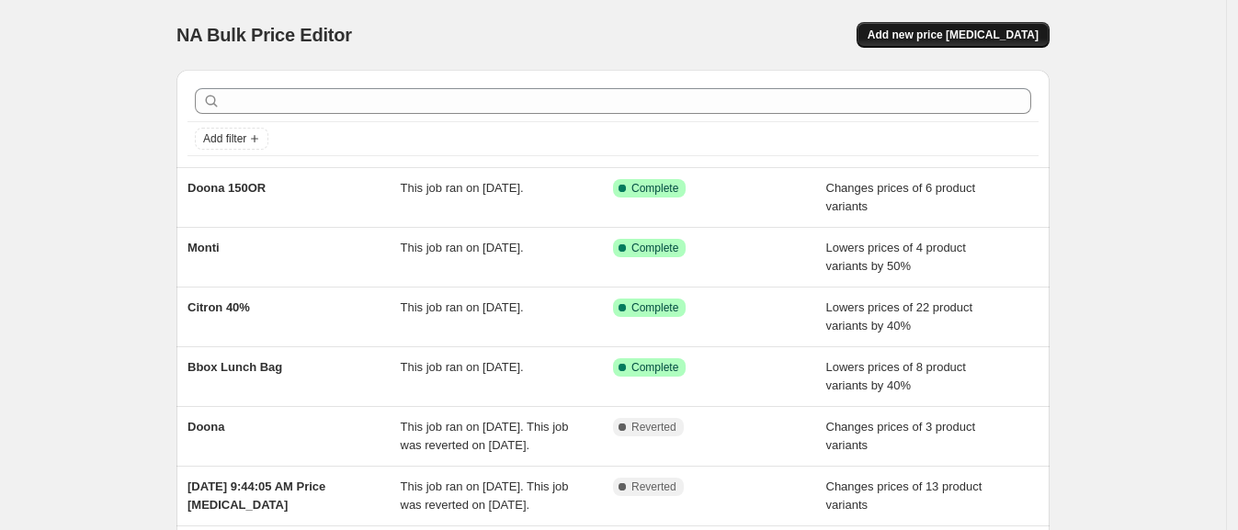
click at [979, 25] on button "Add new price [MEDICAL_DATA]" at bounding box center [952, 35] width 193 height 26
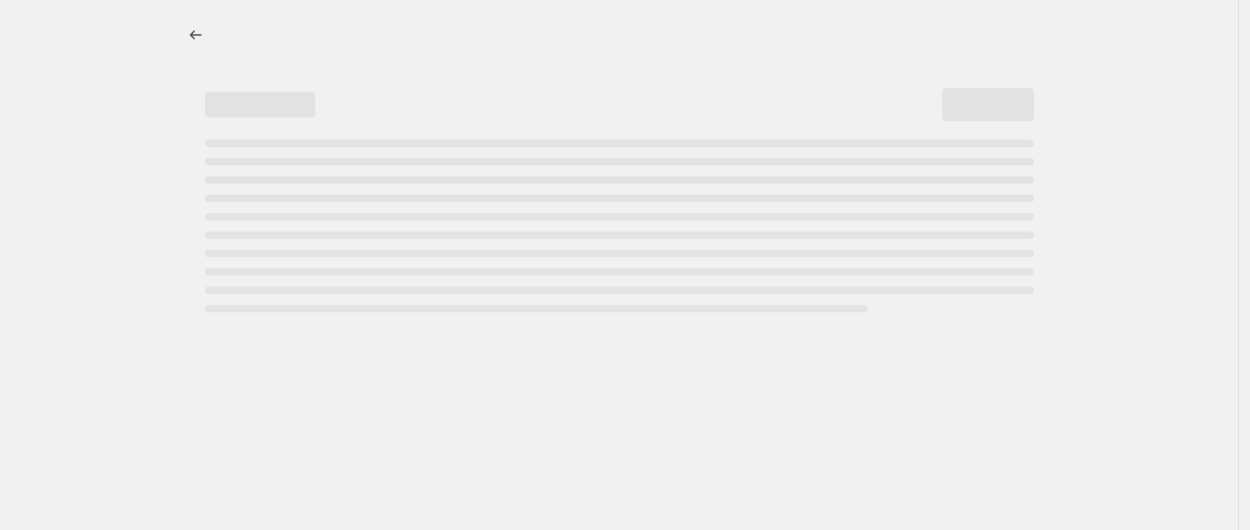
select select "percentage"
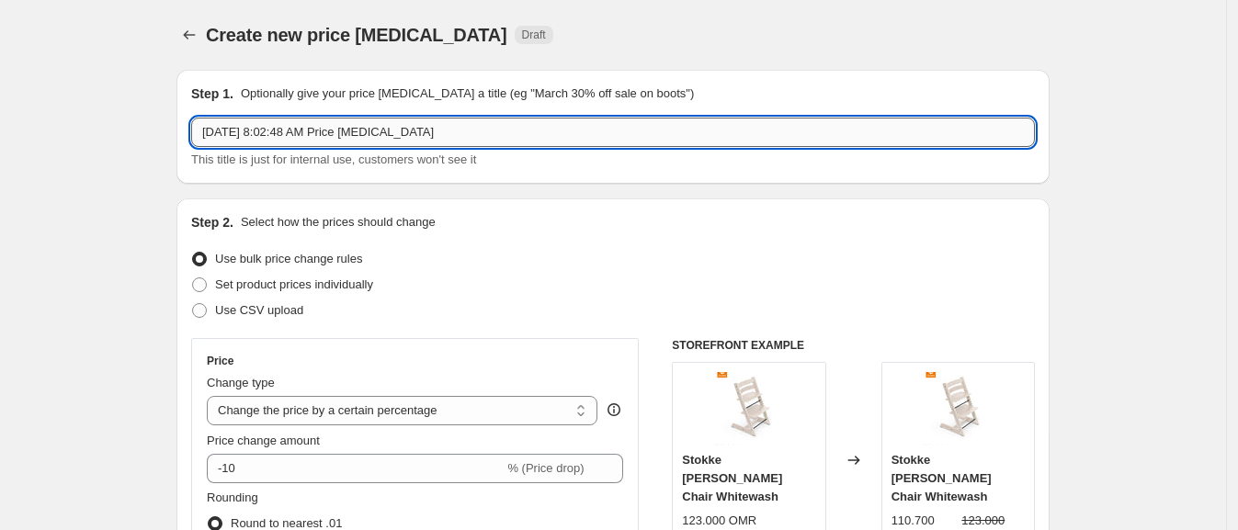
click at [629, 129] on input "[DATE] 8:02:48 AM Price [MEDICAL_DATA]" at bounding box center [613, 132] width 844 height 29
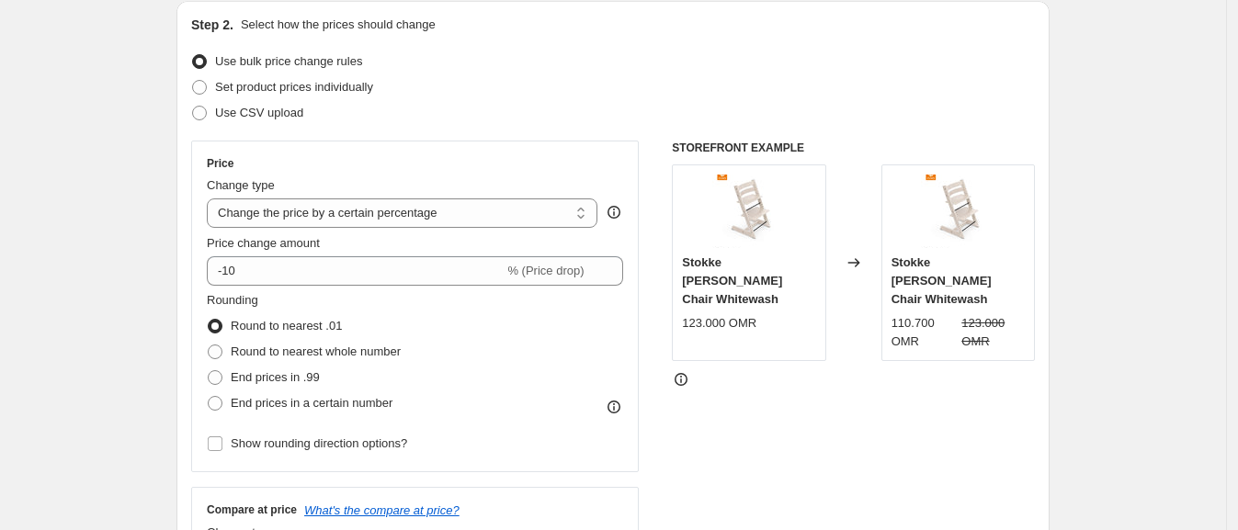
scroll to position [345, 0]
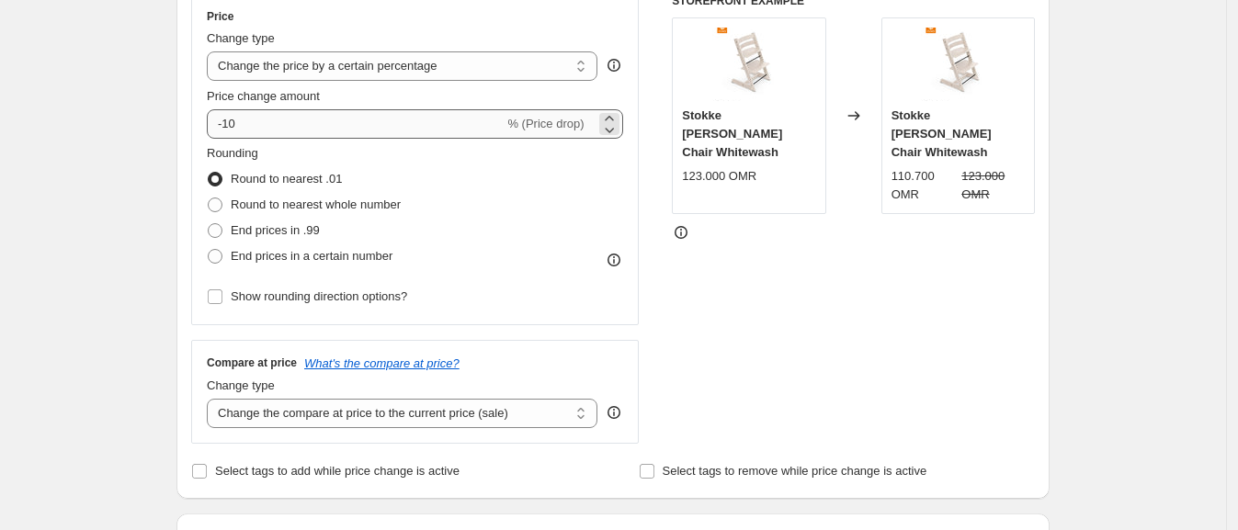
type input "Trixie"
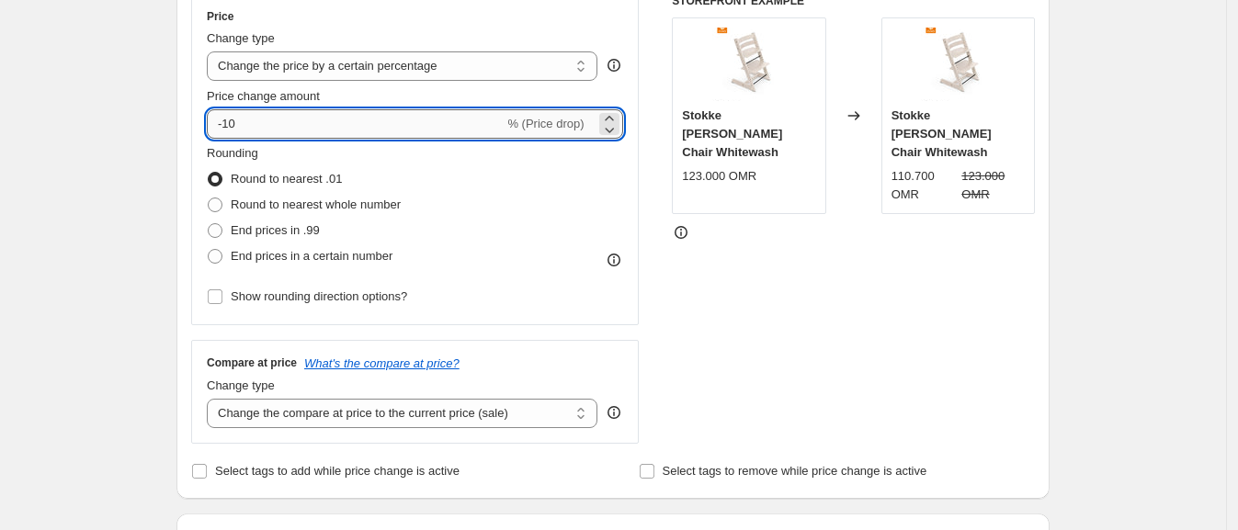
click at [353, 128] on input "-10" at bounding box center [355, 123] width 297 height 29
type input "-1"
type input "-3"
type input "-40"
click at [221, 250] on span at bounding box center [215, 256] width 15 height 15
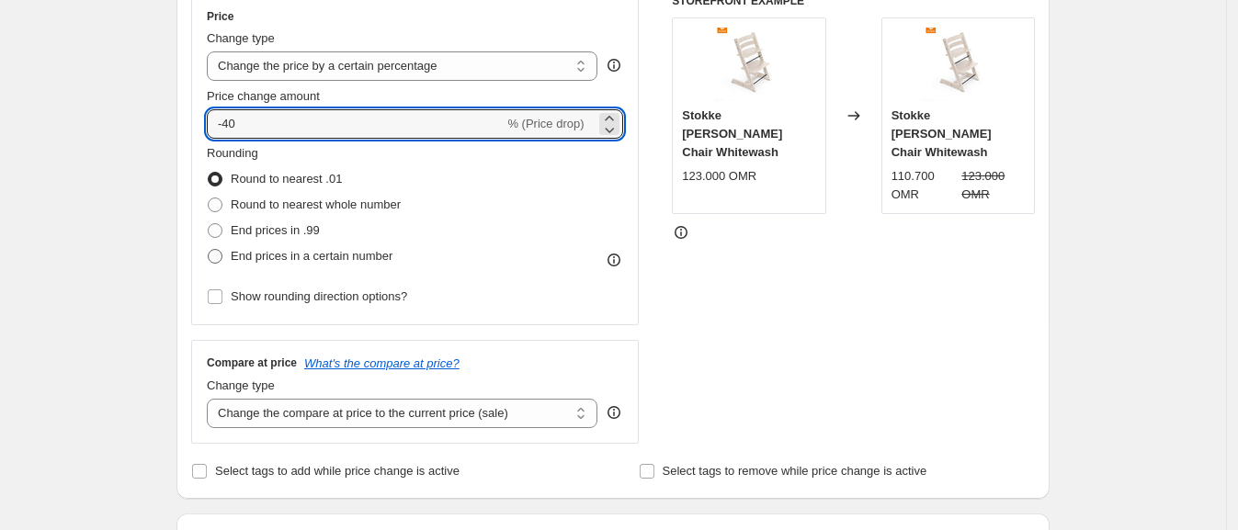
click at [209, 250] on input "End prices in a certain number" at bounding box center [208, 249] width 1 height 1
radio input "true"
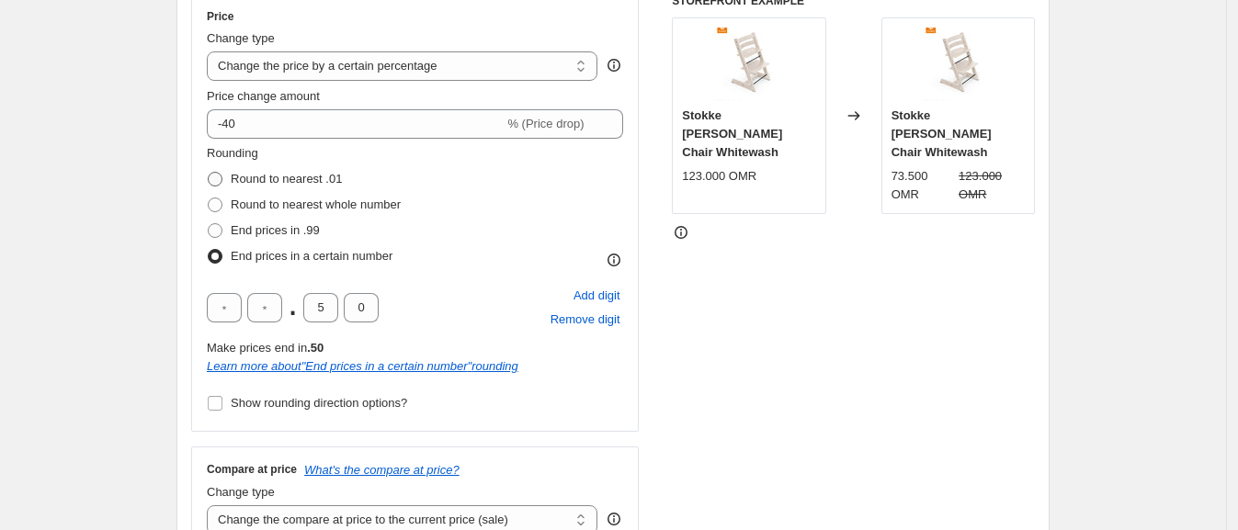
click at [220, 181] on span at bounding box center [215, 179] width 15 height 15
click at [209, 173] on input "Round to nearest .01" at bounding box center [208, 172] width 1 height 1
radio input "true"
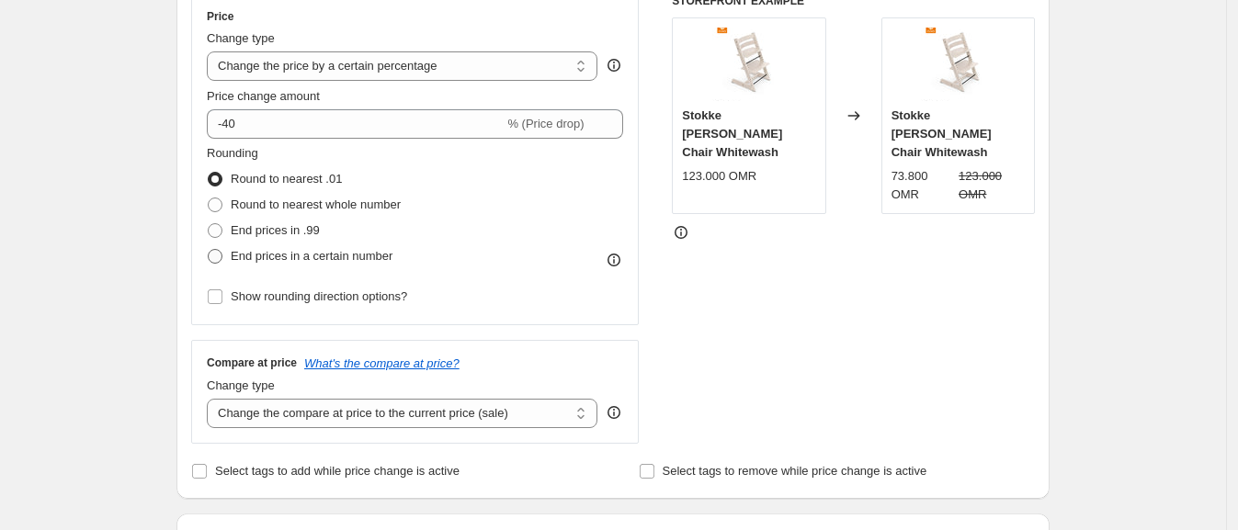
click at [221, 259] on span at bounding box center [215, 256] width 15 height 15
click at [209, 250] on input "End prices in a certain number" at bounding box center [208, 249] width 1 height 1
radio input "true"
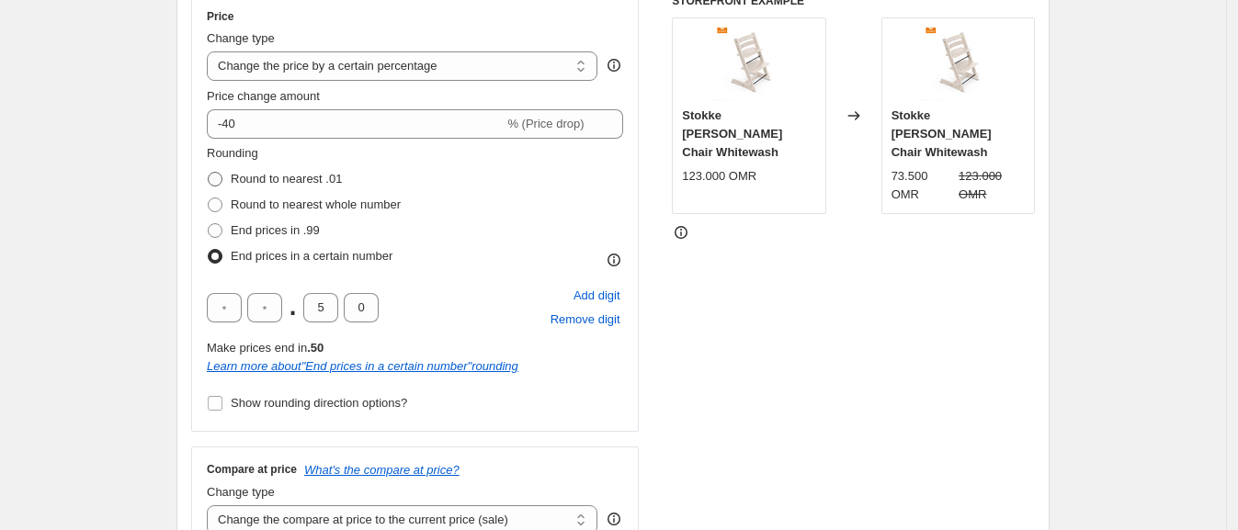
click at [222, 175] on span at bounding box center [215, 179] width 15 height 15
click at [209, 173] on input "Round to nearest .01" at bounding box center [208, 172] width 1 height 1
radio input "true"
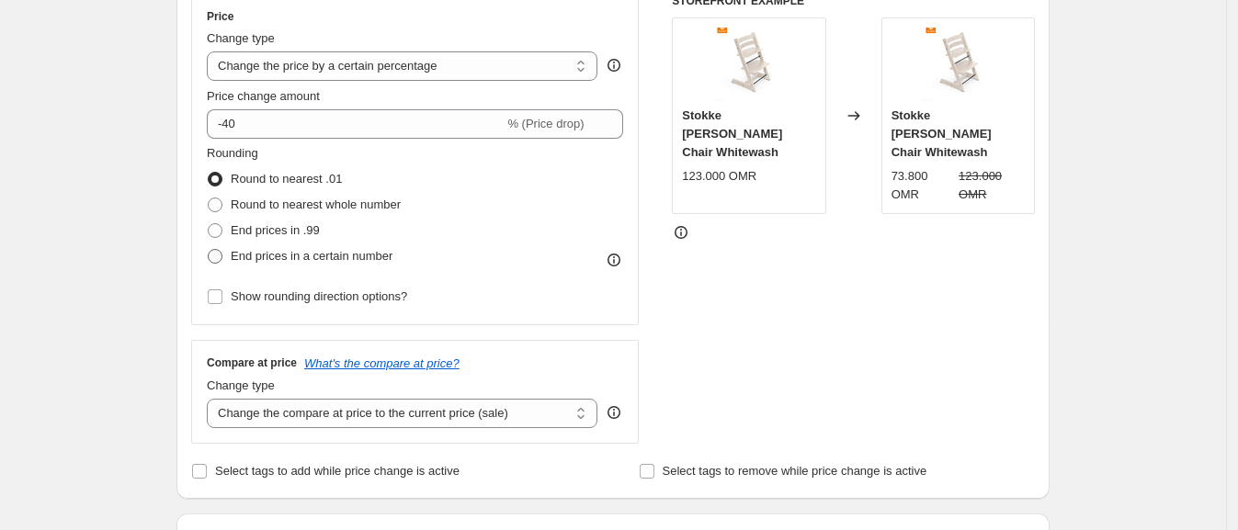
click at [222, 254] on span at bounding box center [215, 256] width 15 height 15
click at [209, 250] on input "End prices in a certain number" at bounding box center [208, 249] width 1 height 1
radio input "true"
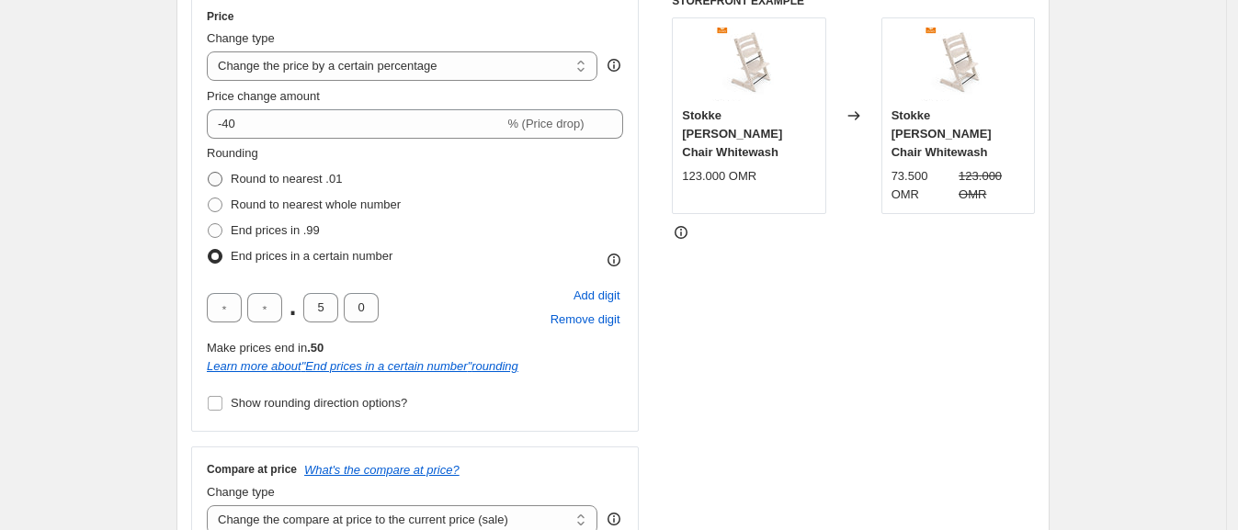
click at [221, 173] on span at bounding box center [215, 179] width 15 height 15
click at [209, 173] on input "Round to nearest .01" at bounding box center [208, 172] width 1 height 1
radio input "true"
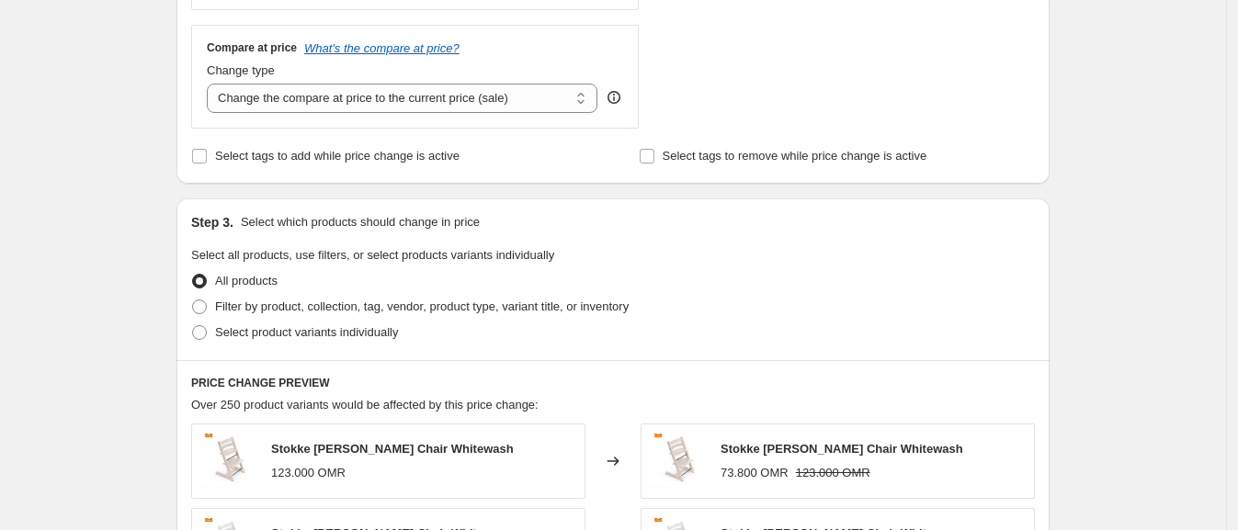
scroll to position [689, 0]
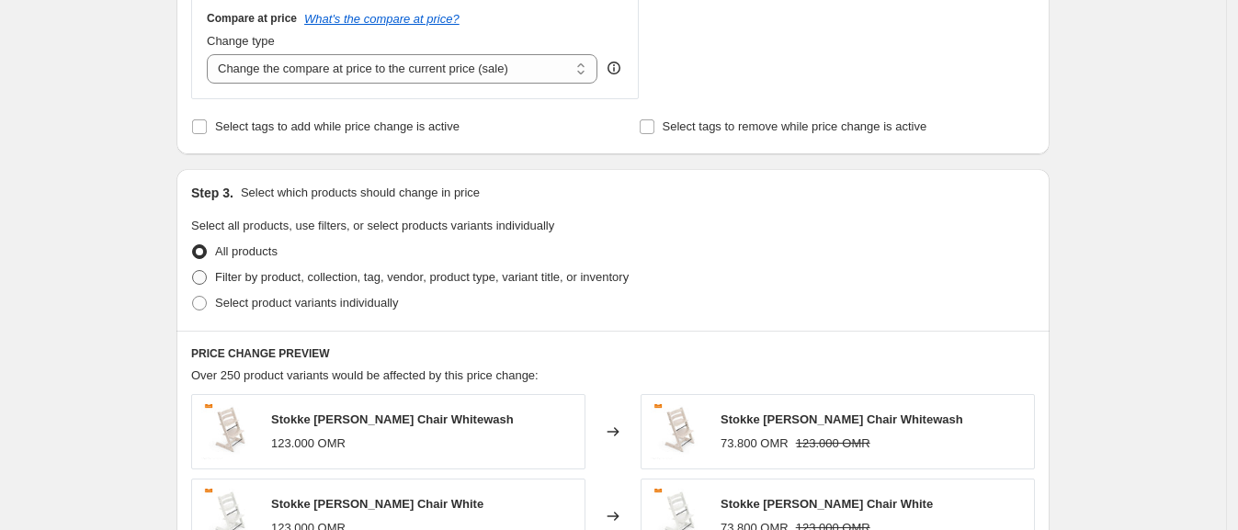
click at [213, 274] on label "Filter by product, collection, tag, vendor, product type, variant title, or inv…" at bounding box center [409, 278] width 437 height 26
click at [193, 271] on input "Filter by product, collection, tag, vendor, product type, variant title, or inv…" at bounding box center [192, 270] width 1 height 1
radio input "true"
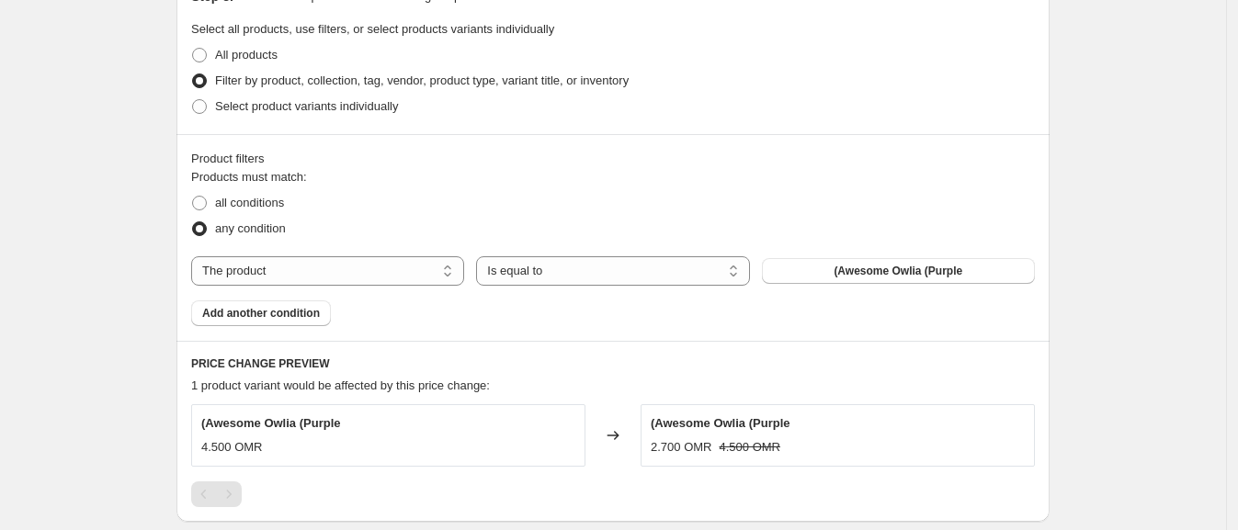
scroll to position [918, 0]
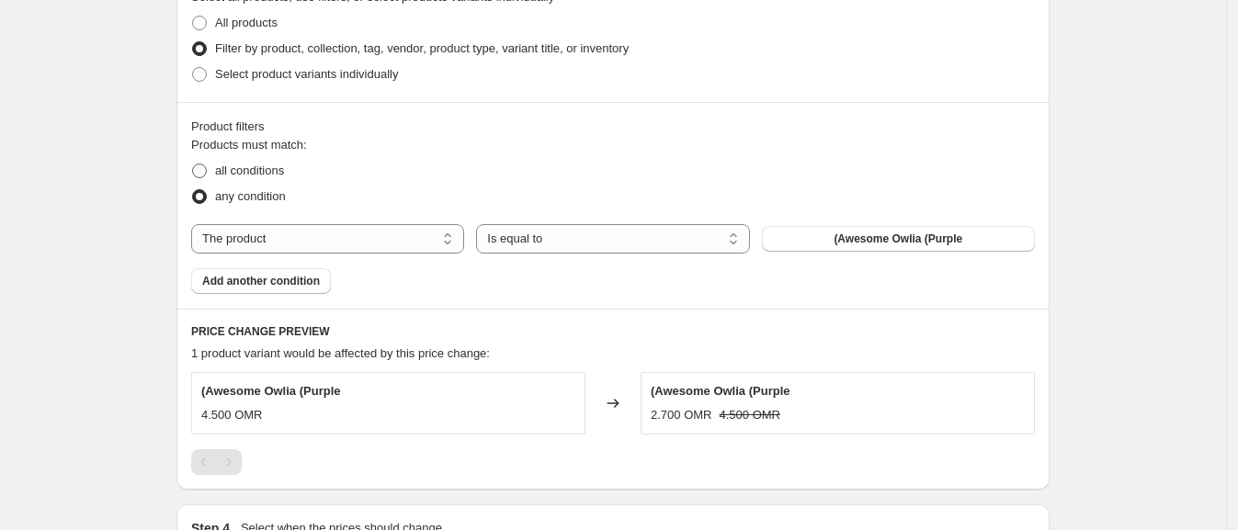
click at [264, 170] on span "all conditions" at bounding box center [249, 171] width 69 height 14
click at [193, 164] on input "all conditions" at bounding box center [192, 164] width 1 height 1
radio input "true"
click at [331, 235] on select "The product The product's collection The product's tag The product's vendor The…" at bounding box center [327, 238] width 273 height 29
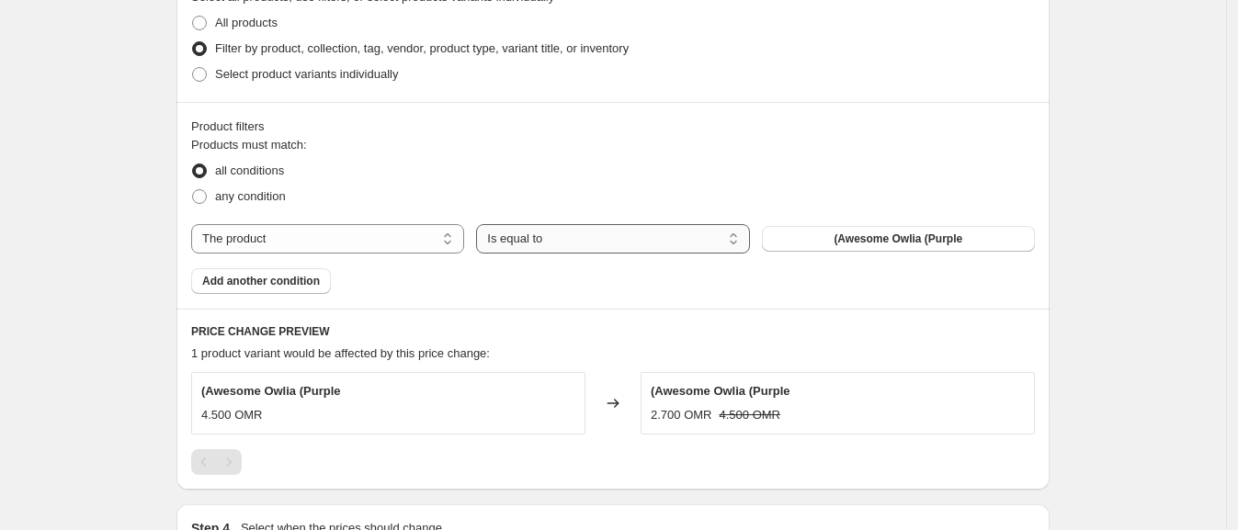
click at [520, 234] on select "Is equal to Is not equal to" at bounding box center [612, 238] width 273 height 29
click at [481, 224] on select "Is equal to Is not equal to" at bounding box center [612, 238] width 273 height 29
click at [387, 228] on select "The product The product's collection The product's tag The product's vendor The…" at bounding box center [327, 238] width 273 height 29
select select "tag"
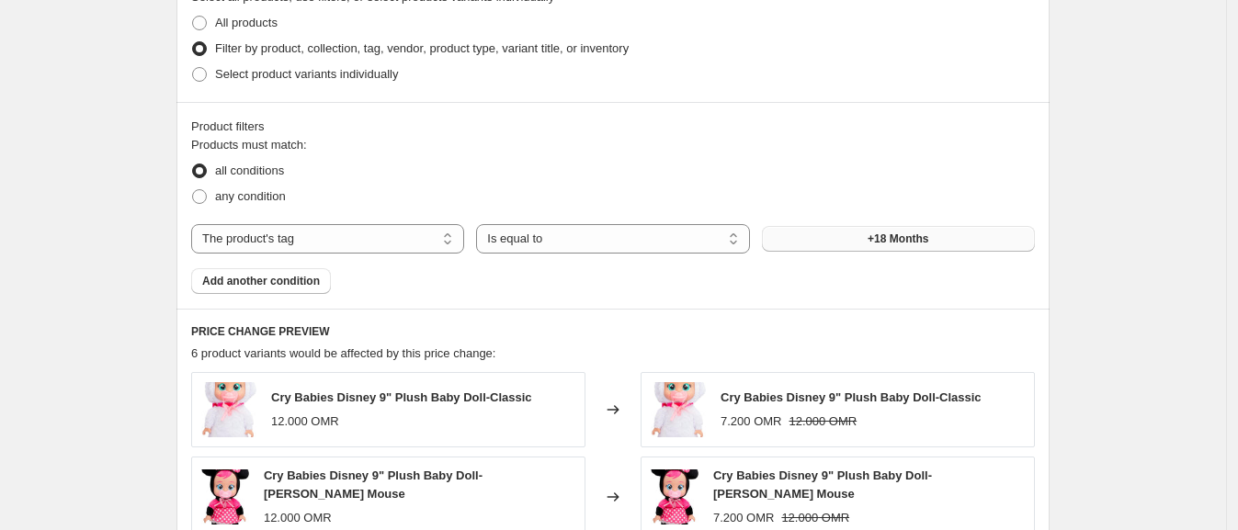
click at [810, 231] on button "+18 Months" at bounding box center [898, 239] width 273 height 26
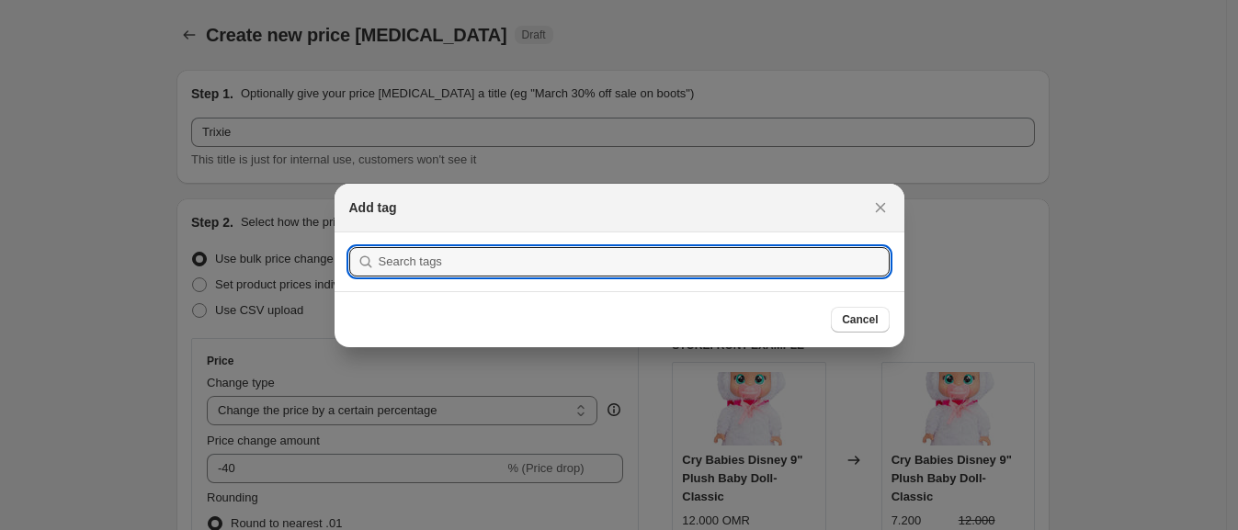
scroll to position [0, 0]
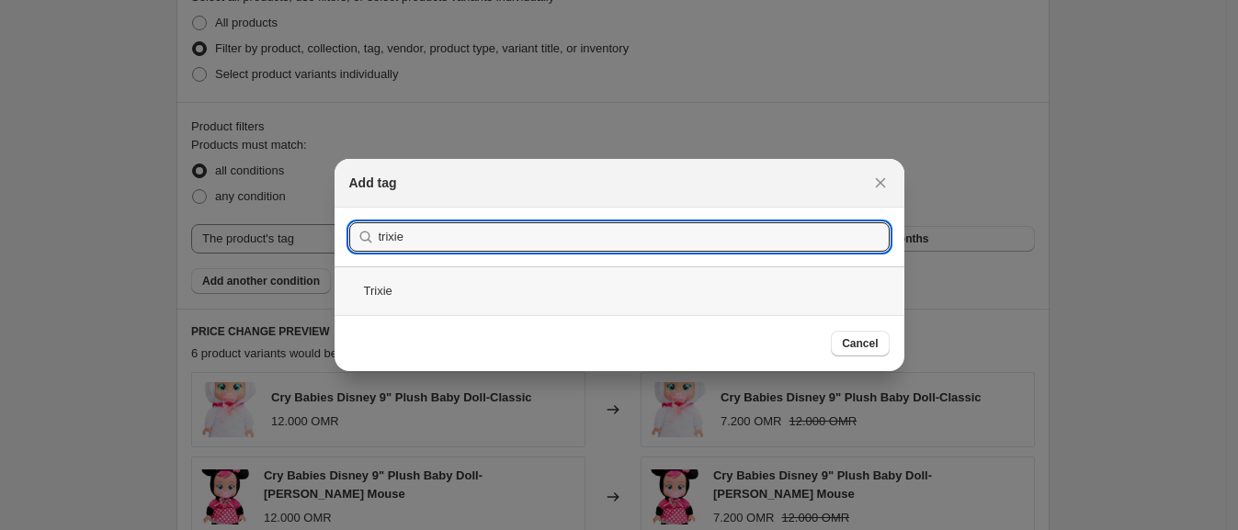
type input "trixie"
click at [391, 285] on div "Trixie" at bounding box center [619, 290] width 570 height 49
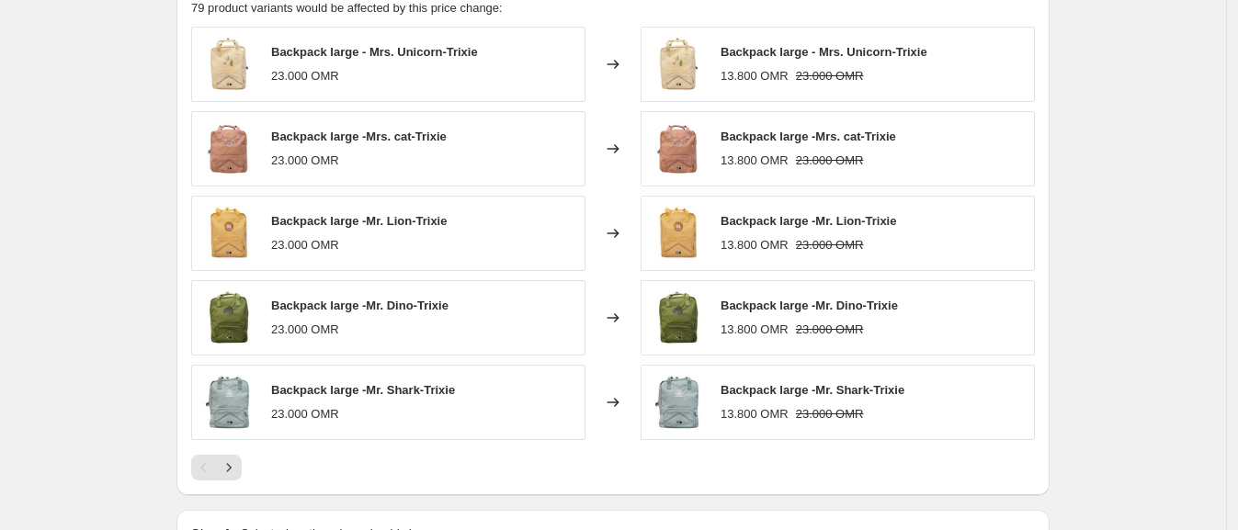
scroll to position [1378, 0]
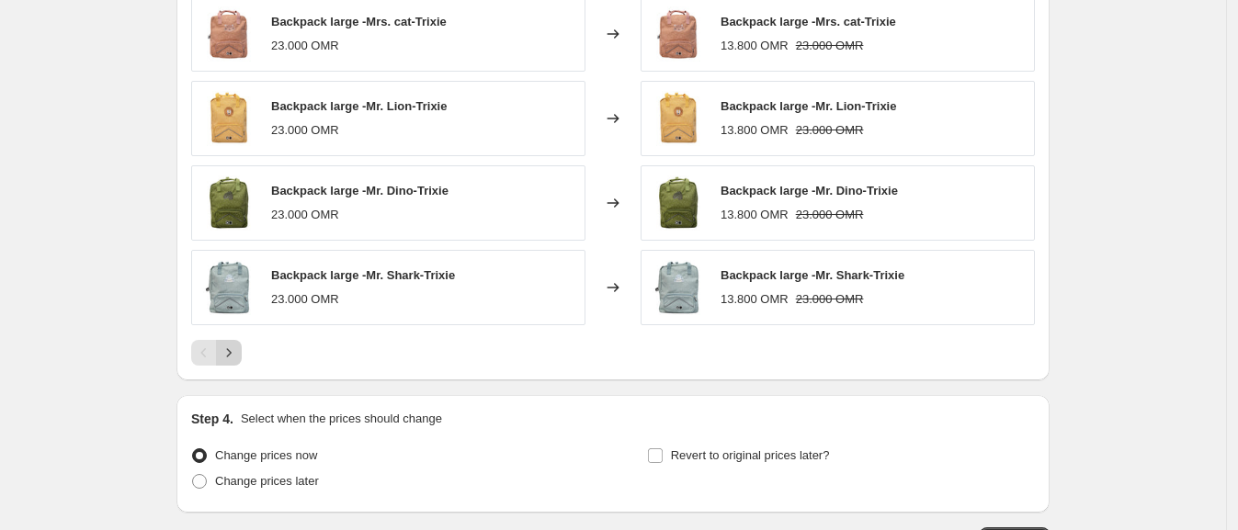
click at [238, 344] on icon "Next" at bounding box center [229, 353] width 18 height 18
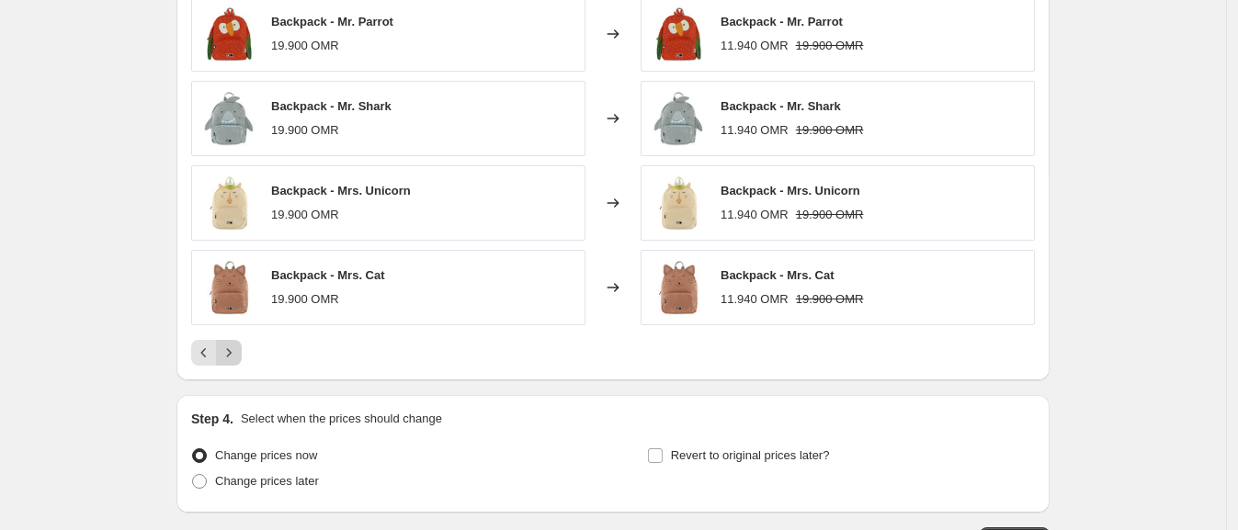
click at [238, 344] on icon "Next" at bounding box center [229, 353] width 18 height 18
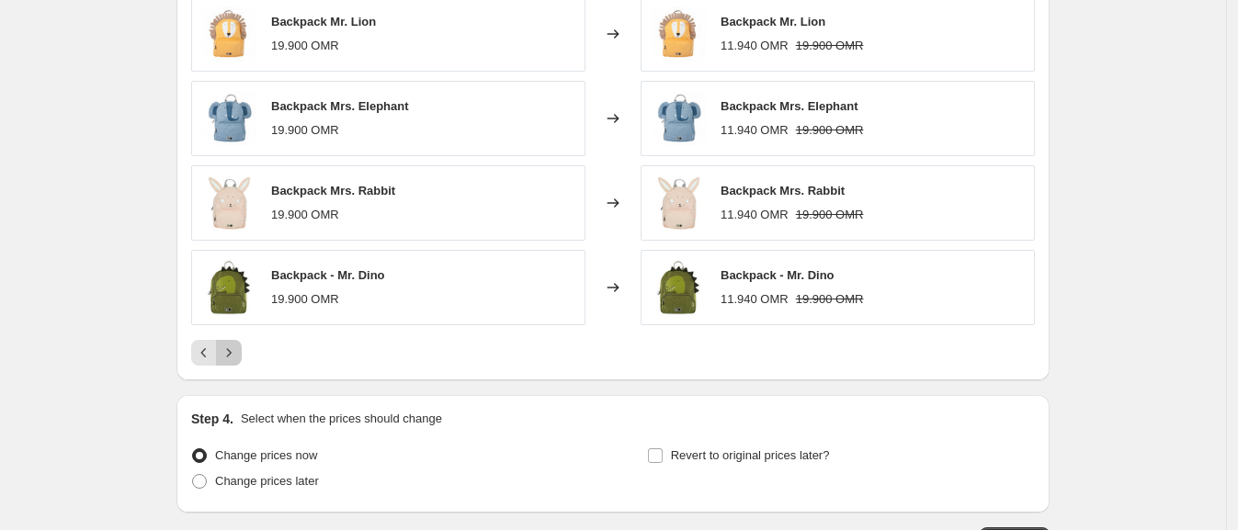
click at [238, 344] on icon "Next" at bounding box center [229, 353] width 18 height 18
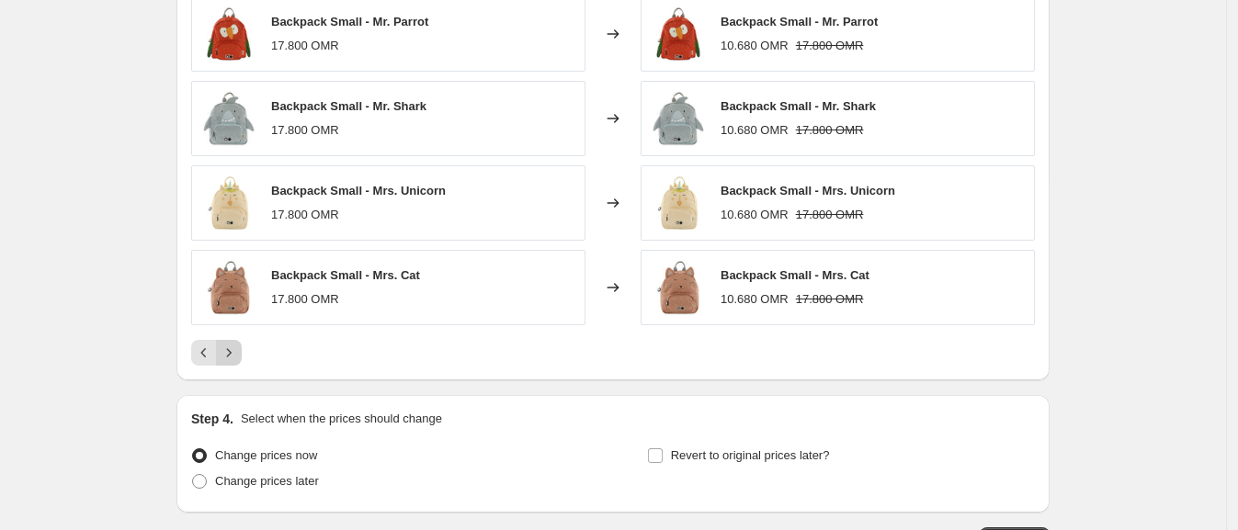
click at [238, 344] on icon "Next" at bounding box center [229, 353] width 18 height 18
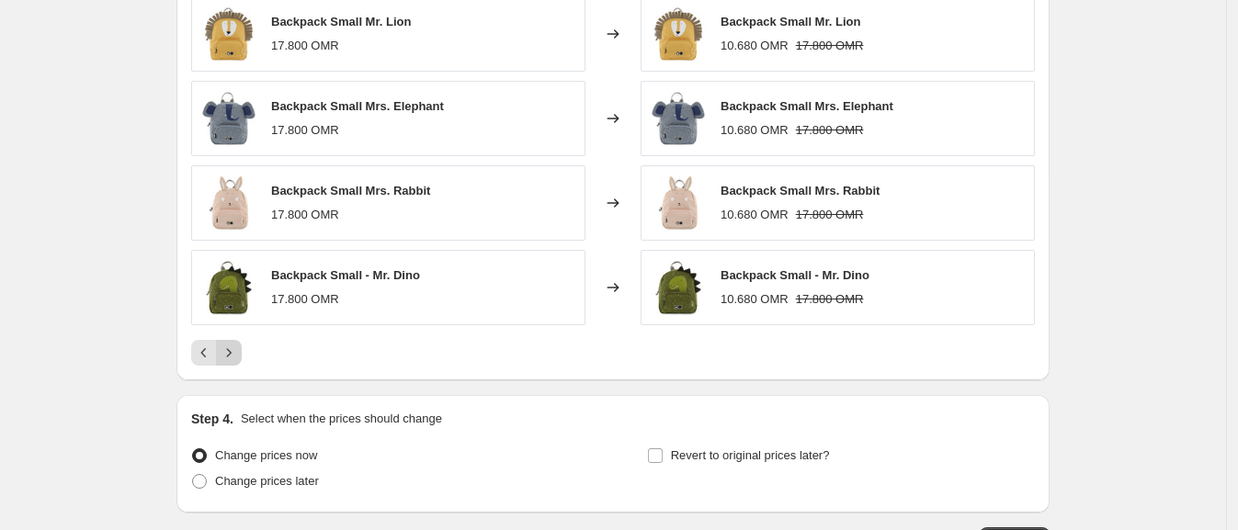
click at [238, 344] on icon "Next" at bounding box center [229, 353] width 18 height 18
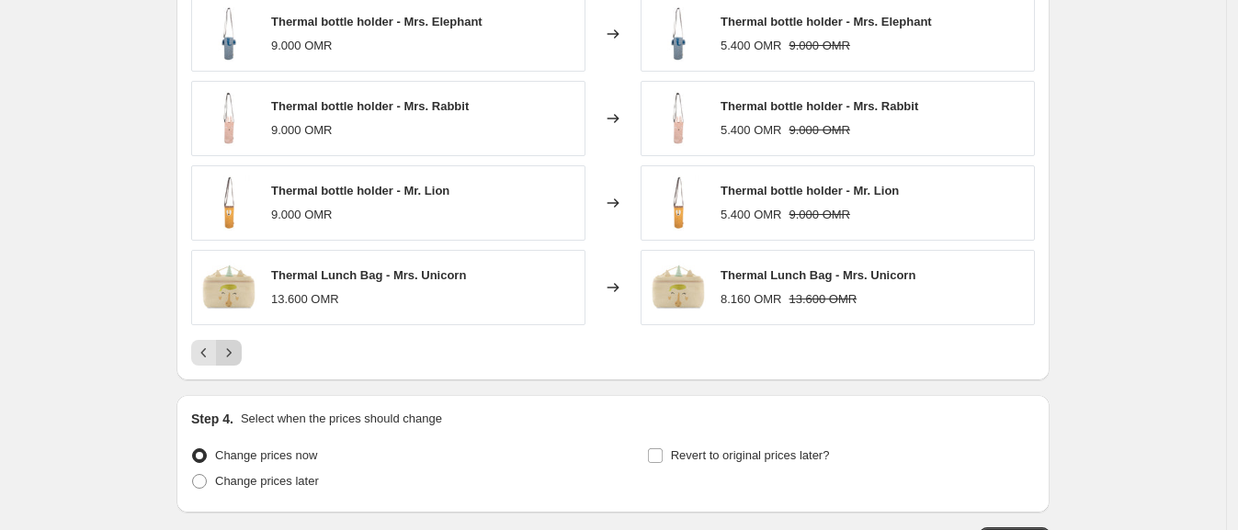
click at [238, 344] on icon "Next" at bounding box center [229, 353] width 18 height 18
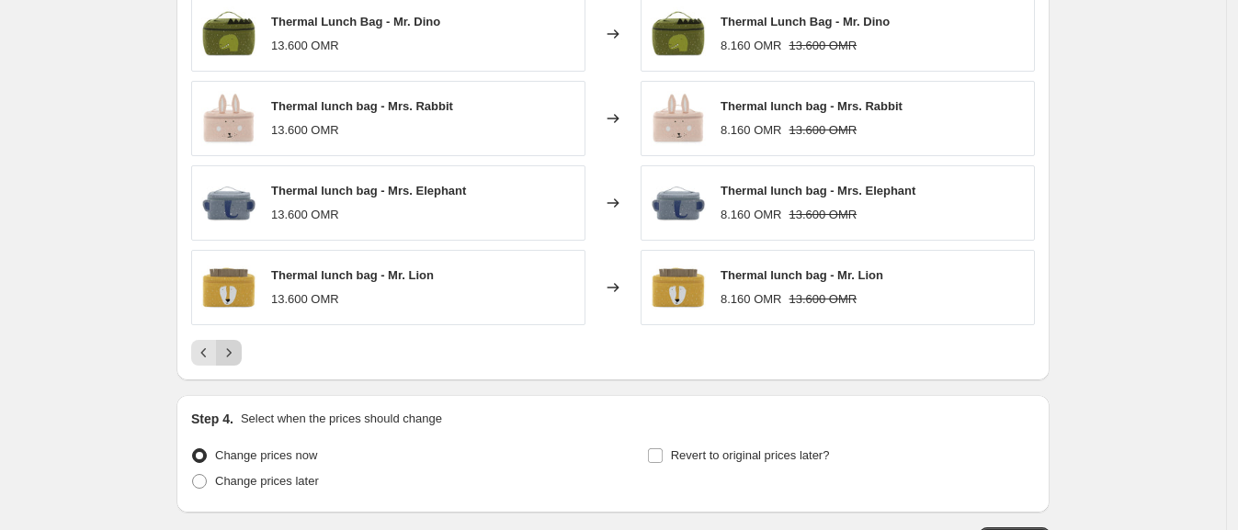
click at [238, 344] on icon "Next" at bounding box center [229, 353] width 18 height 18
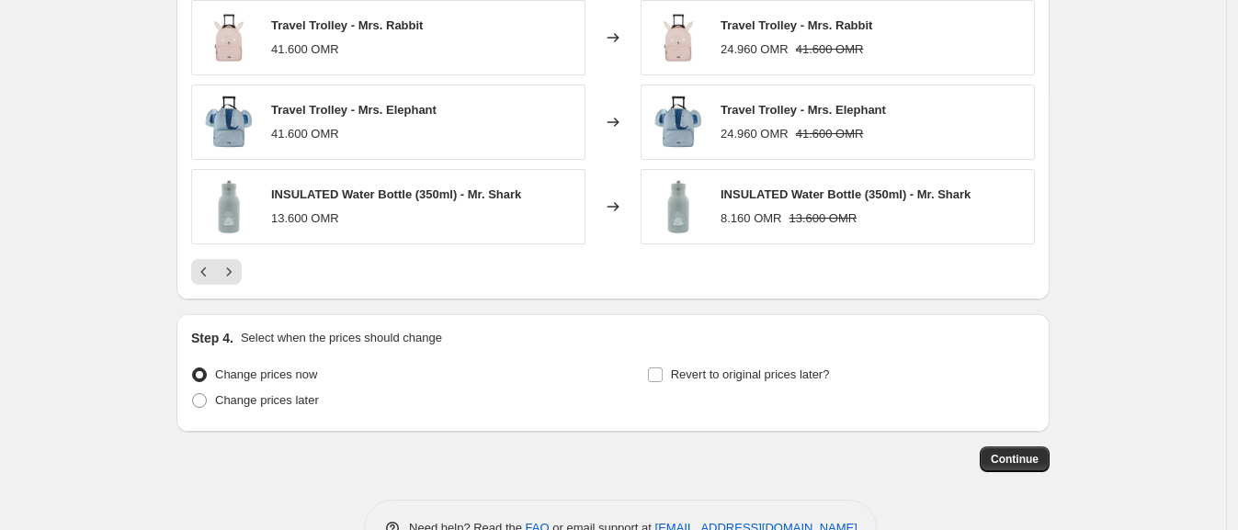
scroll to position [1511, 0]
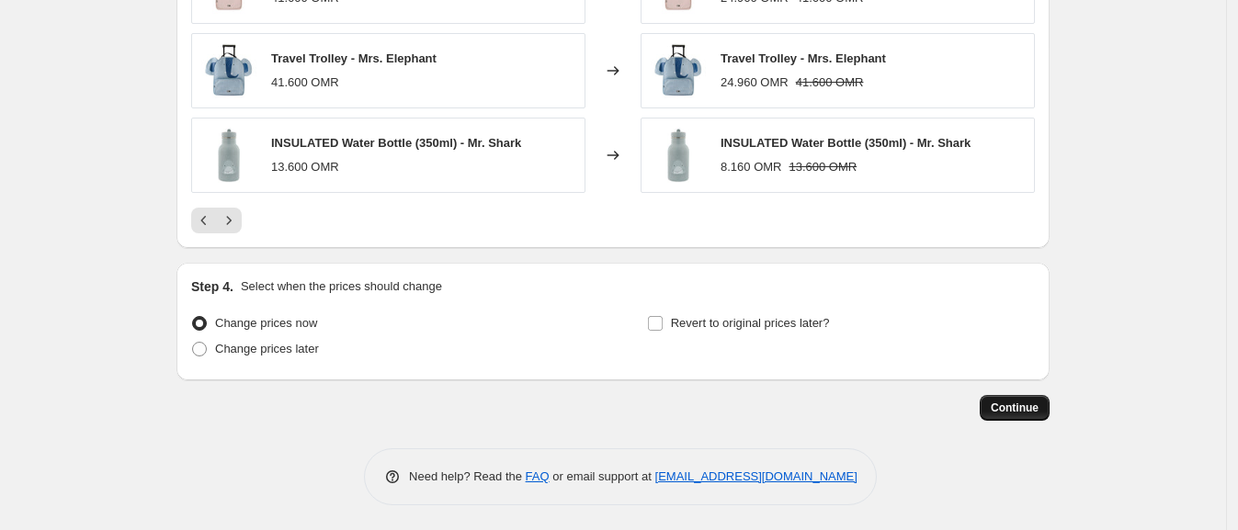
click at [997, 409] on span "Continue" at bounding box center [1015, 408] width 48 height 15
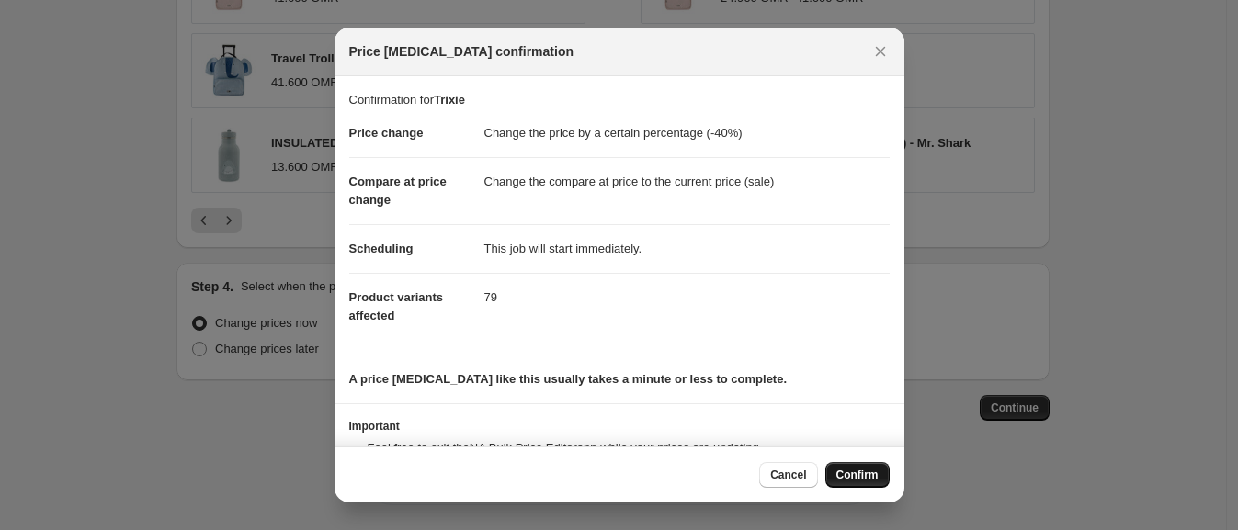
click at [833, 467] on button "Confirm" at bounding box center [857, 475] width 64 height 26
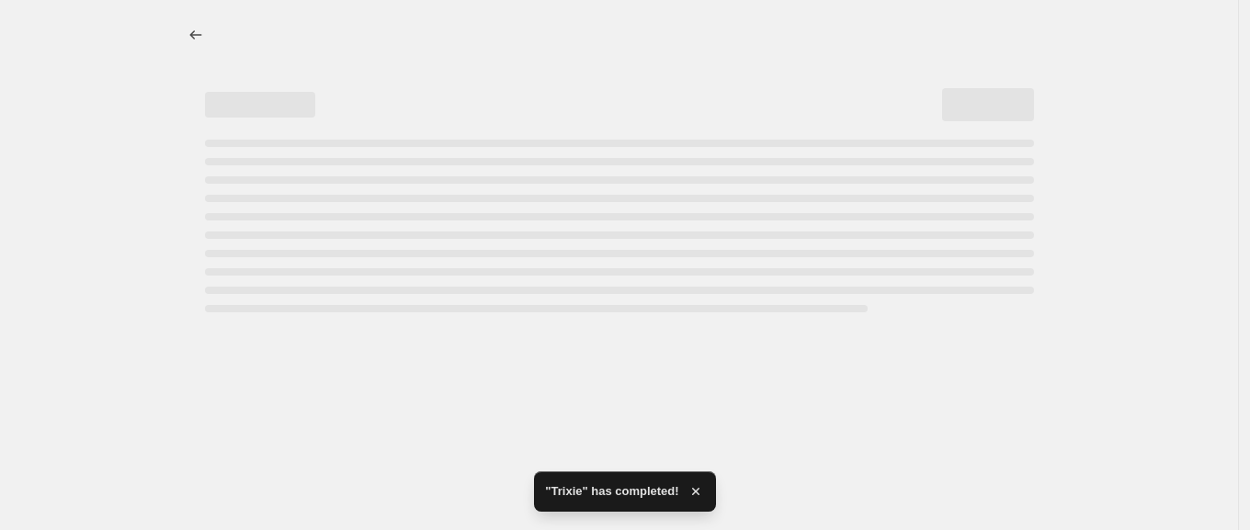
select select "percentage"
select select "tag"
